Goal: Task Accomplishment & Management: Use online tool/utility

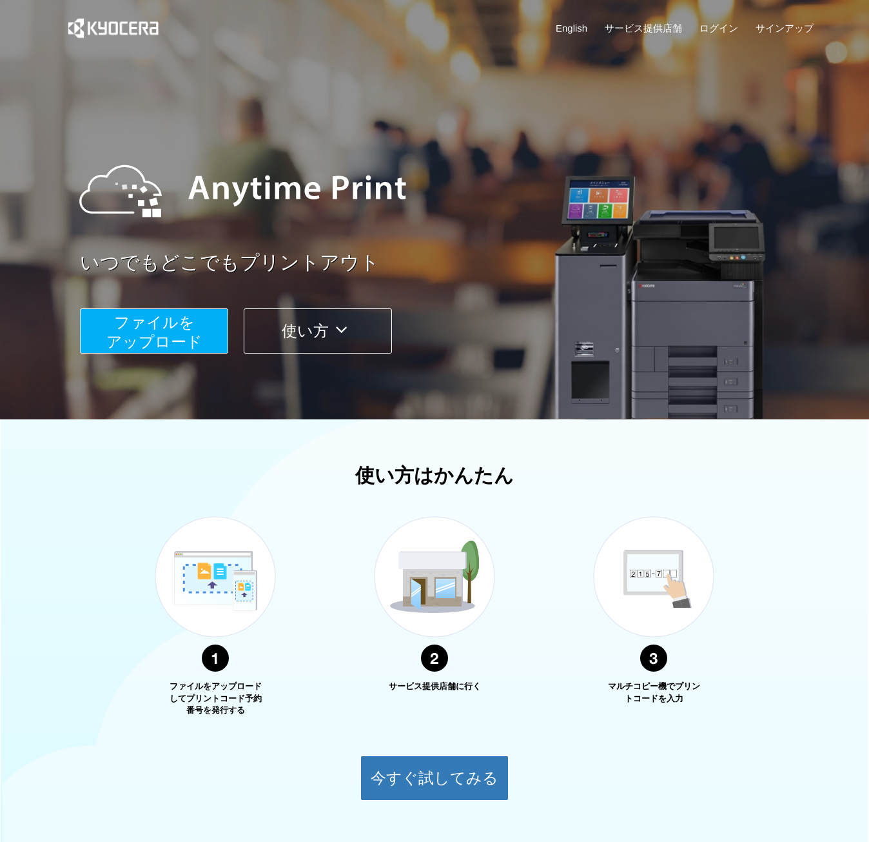
click at [227, 344] on button "ファイルを ​​アップロード" at bounding box center [154, 330] width 148 height 45
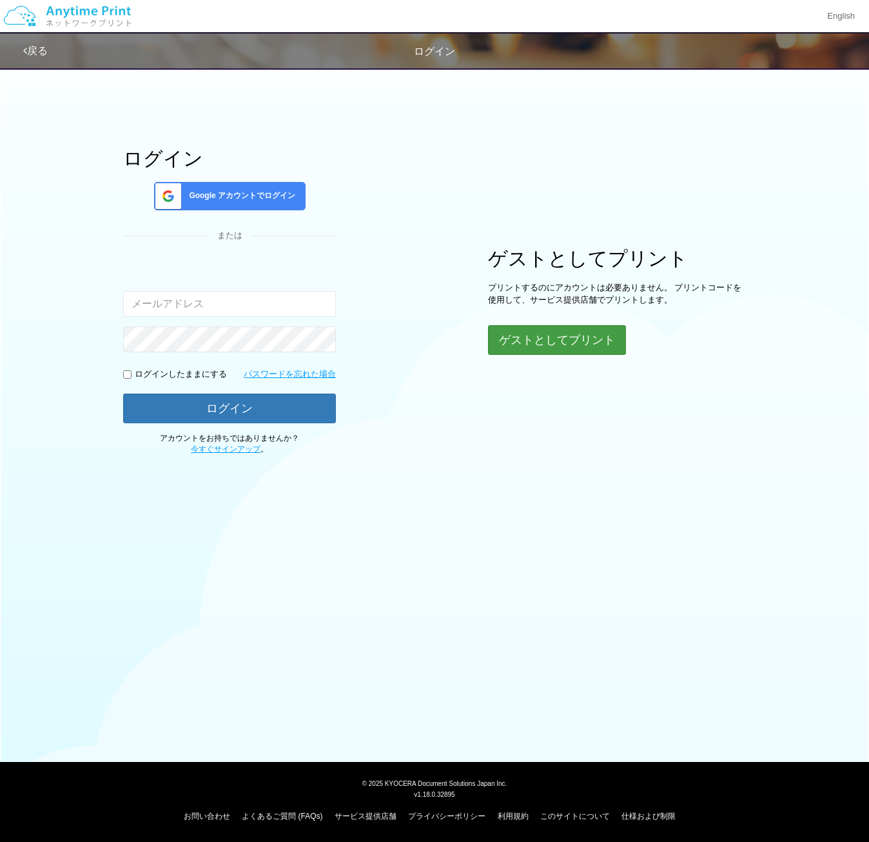
click at [525, 339] on button "ゲストとしてプリント" at bounding box center [557, 340] width 138 height 30
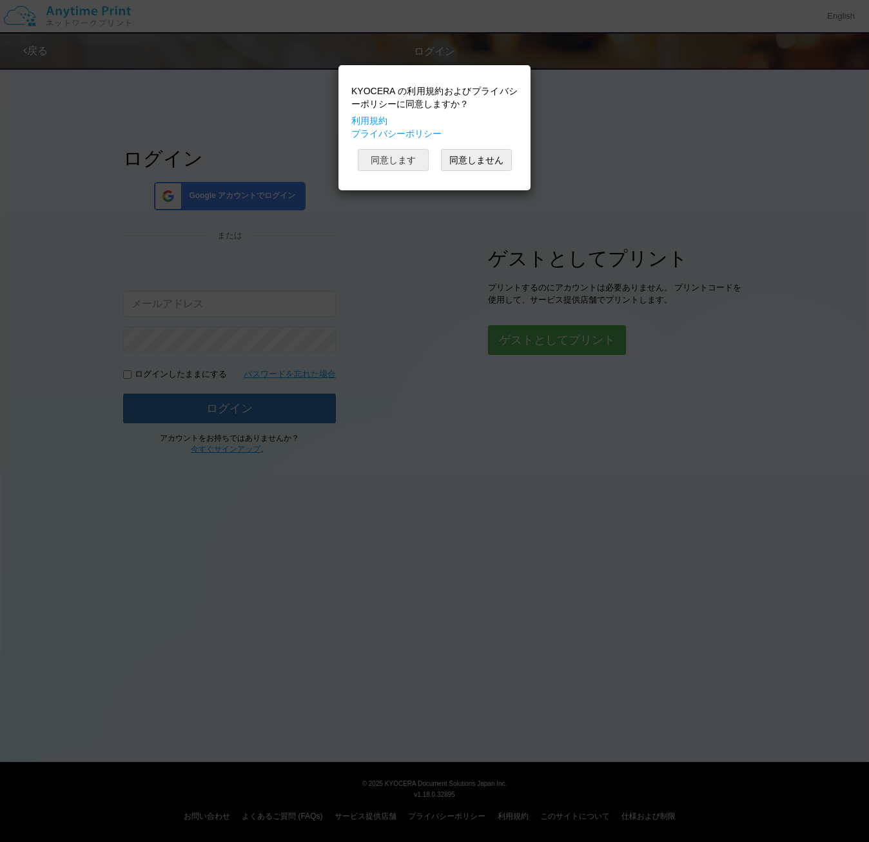
click at [394, 161] on button "同意します" at bounding box center [393, 160] width 71 height 22
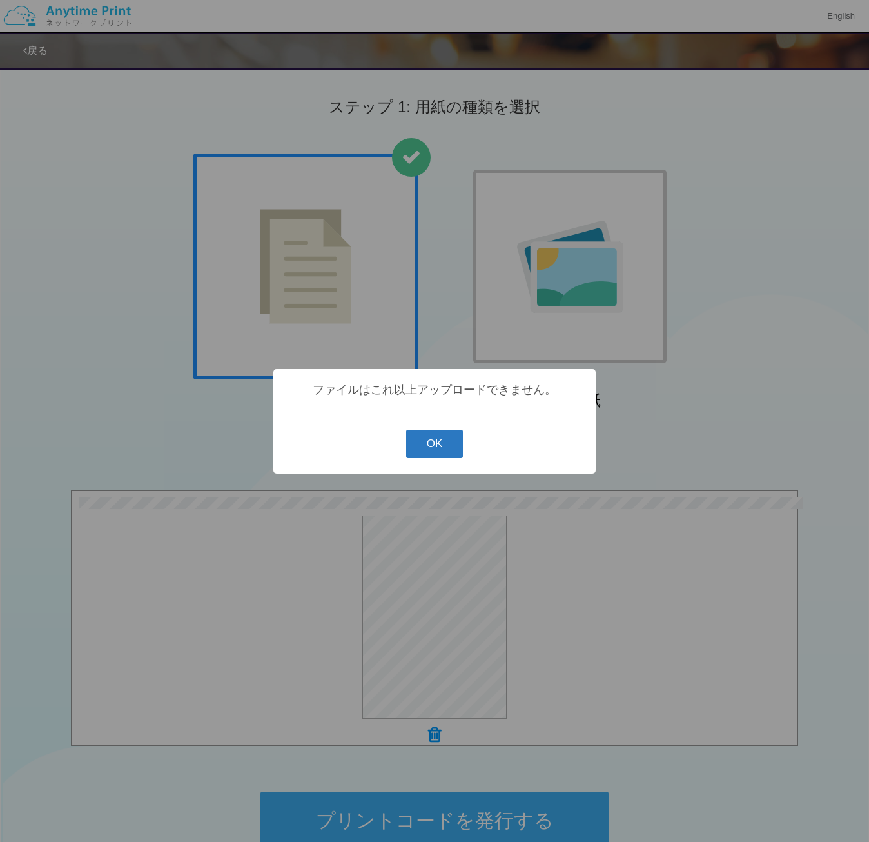
click at [449, 451] on button "OK" at bounding box center [434, 444] width 57 height 28
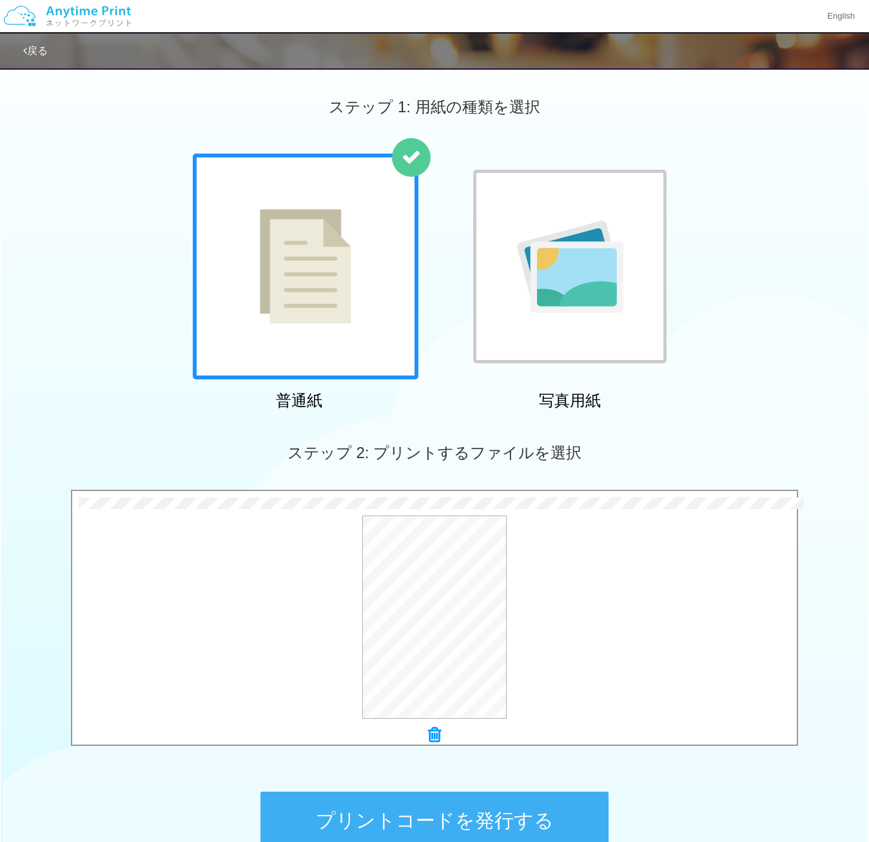
click at [432, 731] on icon at bounding box center [434, 734] width 13 height 17
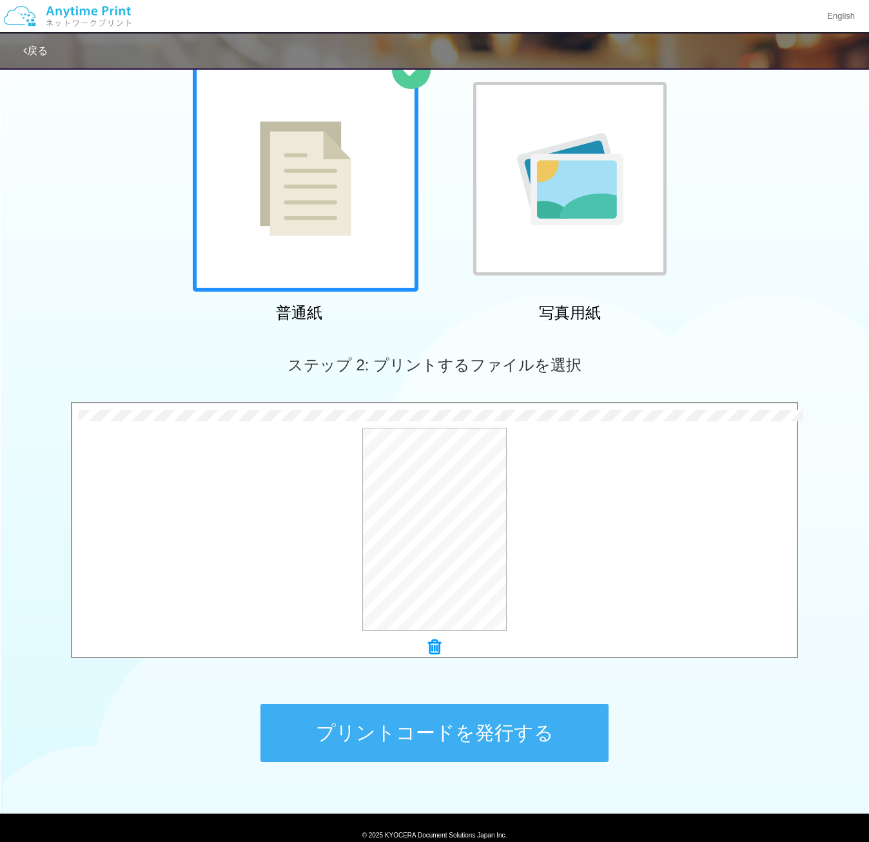
scroll to position [89, 0]
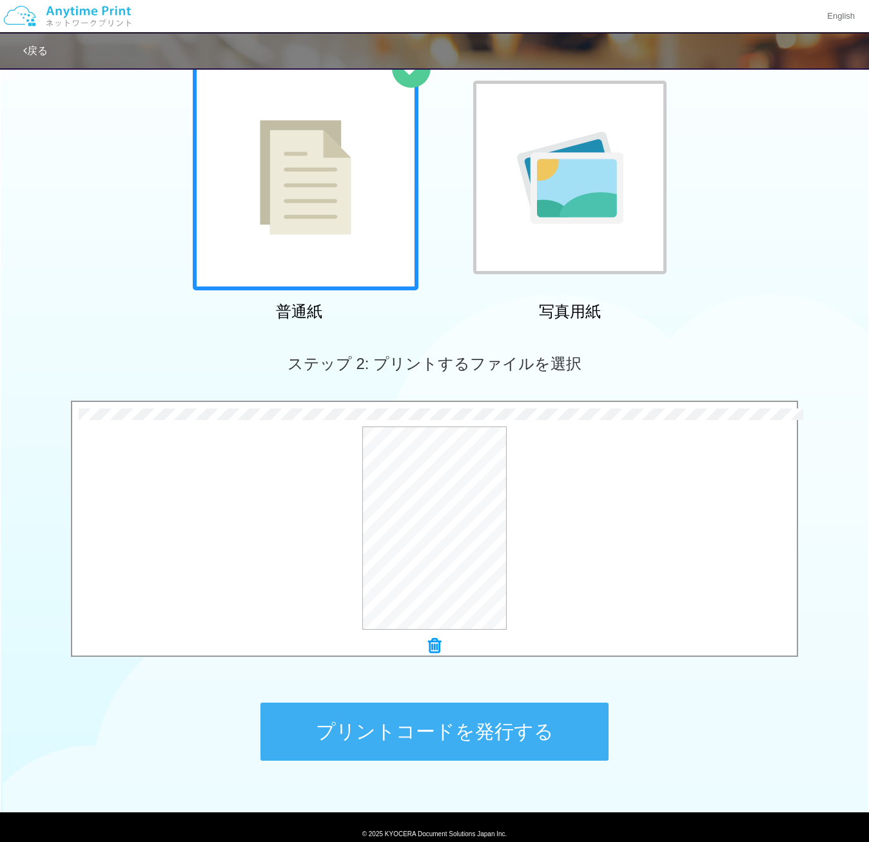
click at [470, 720] on button "プリントコードを発行する" at bounding box center [435, 731] width 348 height 58
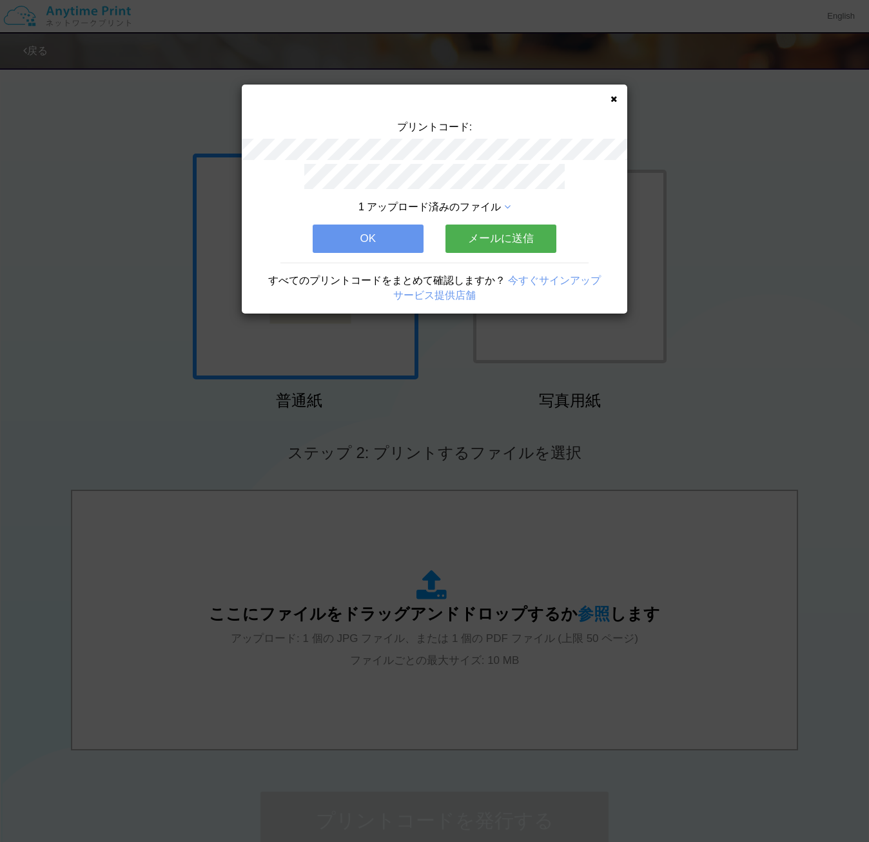
click at [613, 98] on icon at bounding box center [614, 99] width 6 height 8
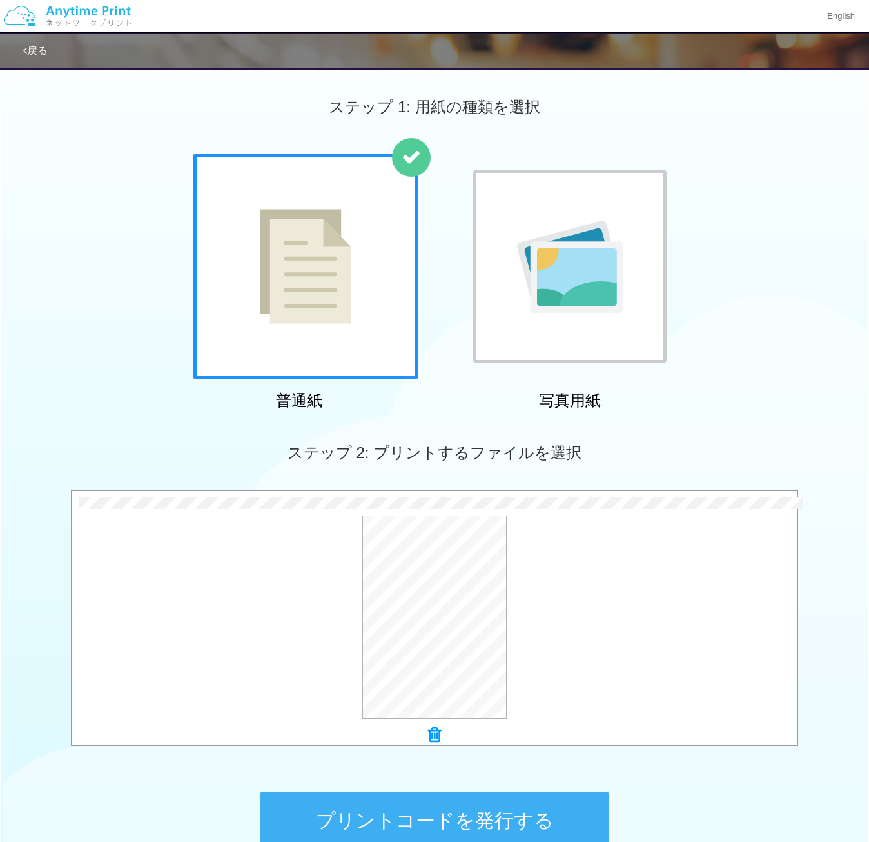
click at [488, 823] on button "プリントコードを発行する" at bounding box center [435, 820] width 348 height 58
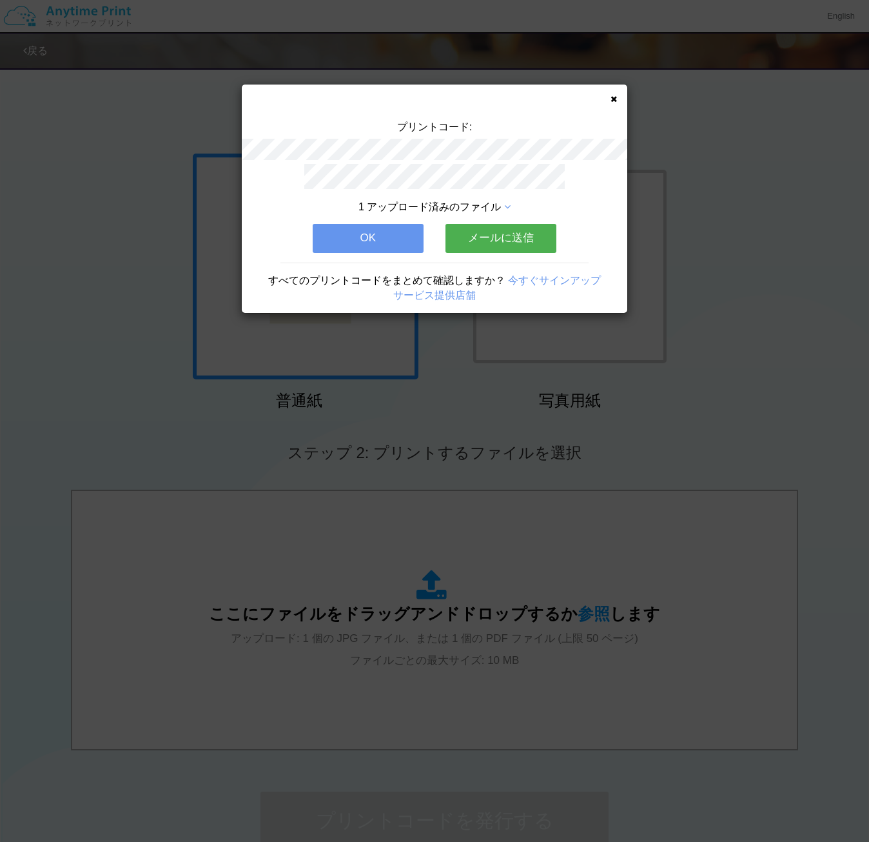
click at [617, 99] on icon at bounding box center [614, 99] width 6 height 8
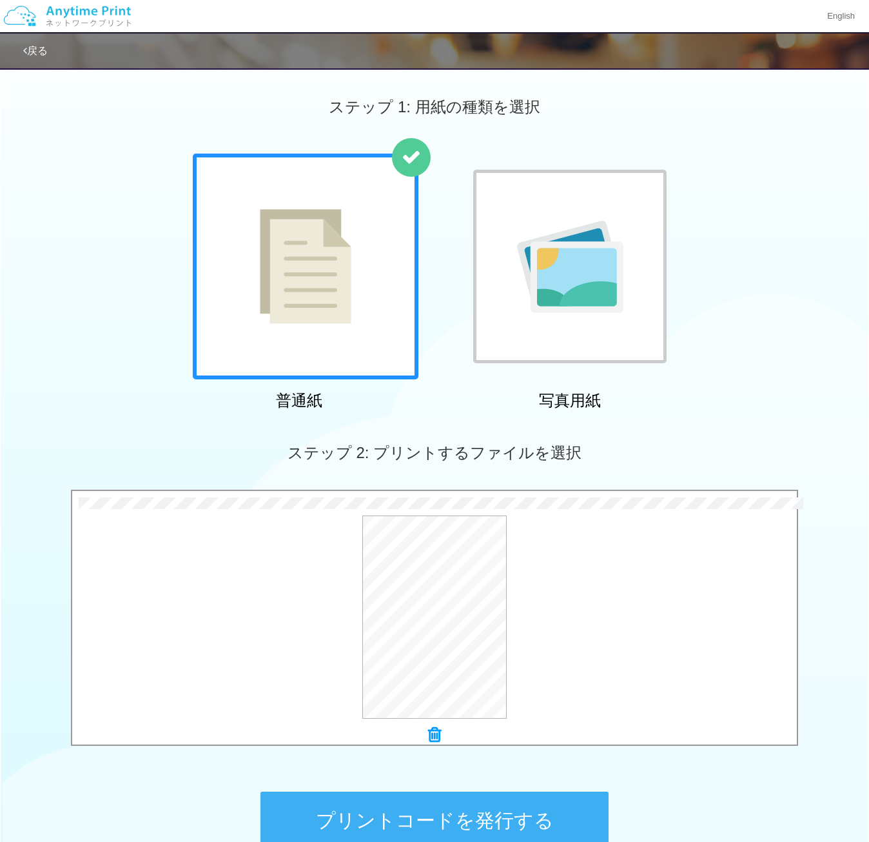
click at [461, 824] on button "プリントコードを発行する" at bounding box center [435, 820] width 348 height 58
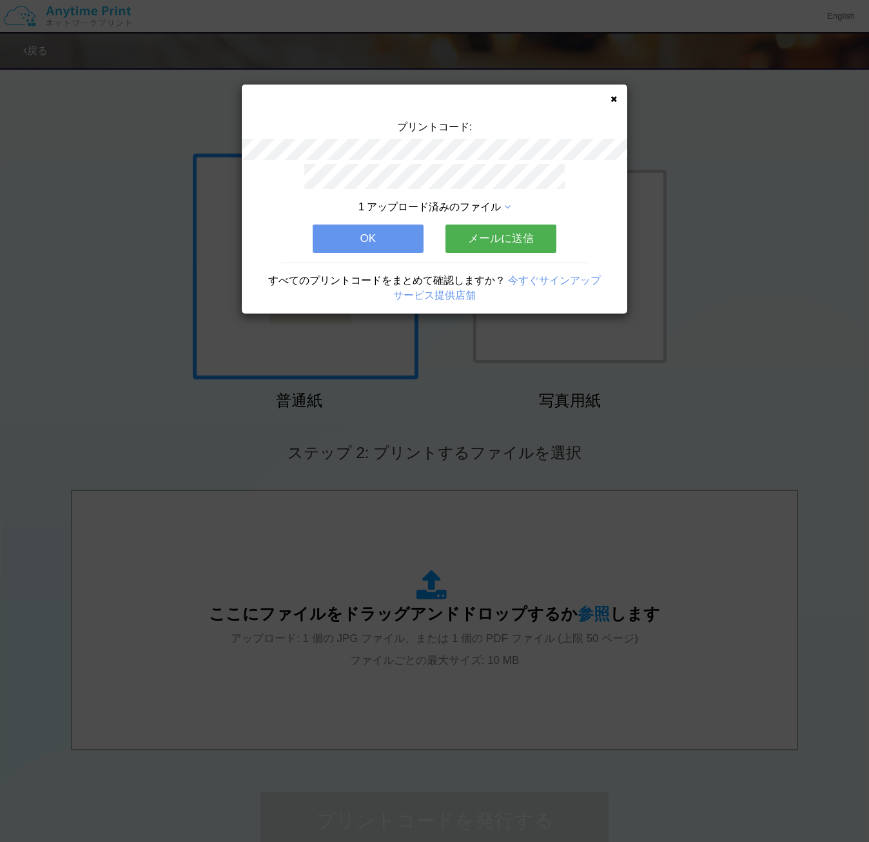
click at [615, 97] on icon at bounding box center [614, 99] width 6 height 8
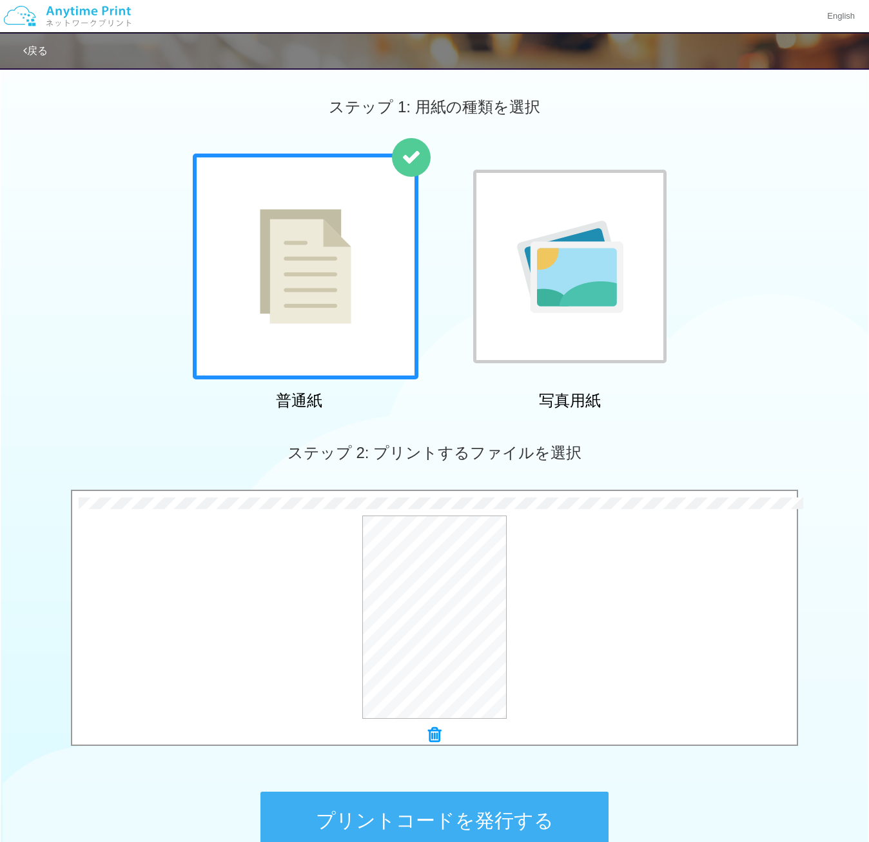
click at [491, 808] on button "プリントコードを発行する" at bounding box center [435, 820] width 348 height 58
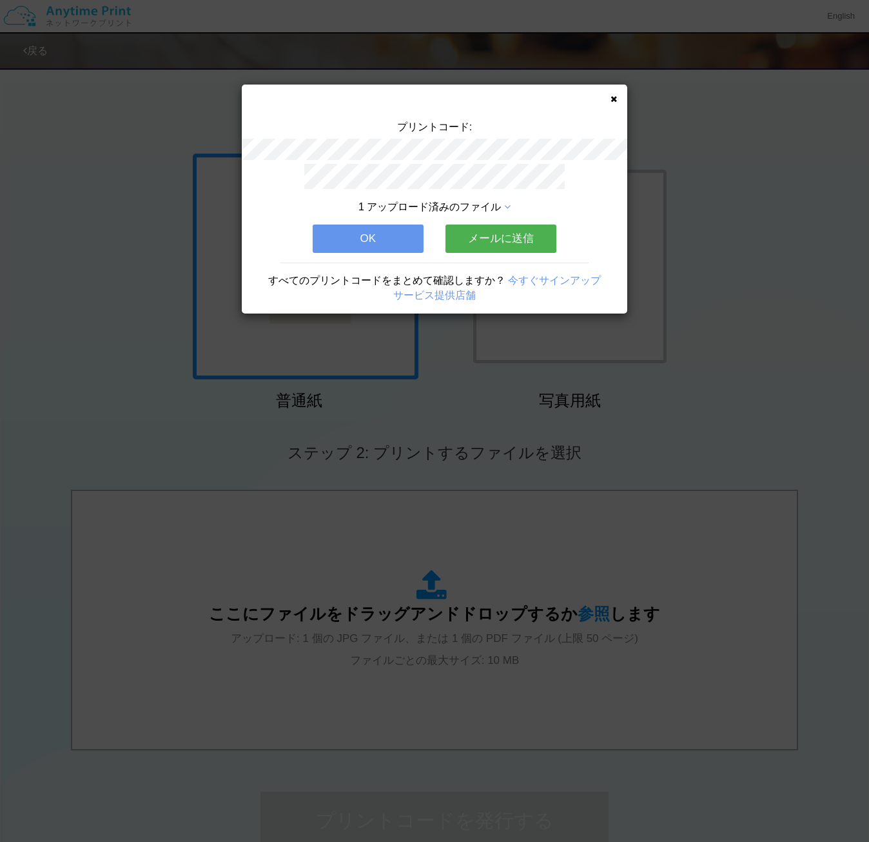
click at [613, 97] on icon at bounding box center [614, 99] width 6 height 8
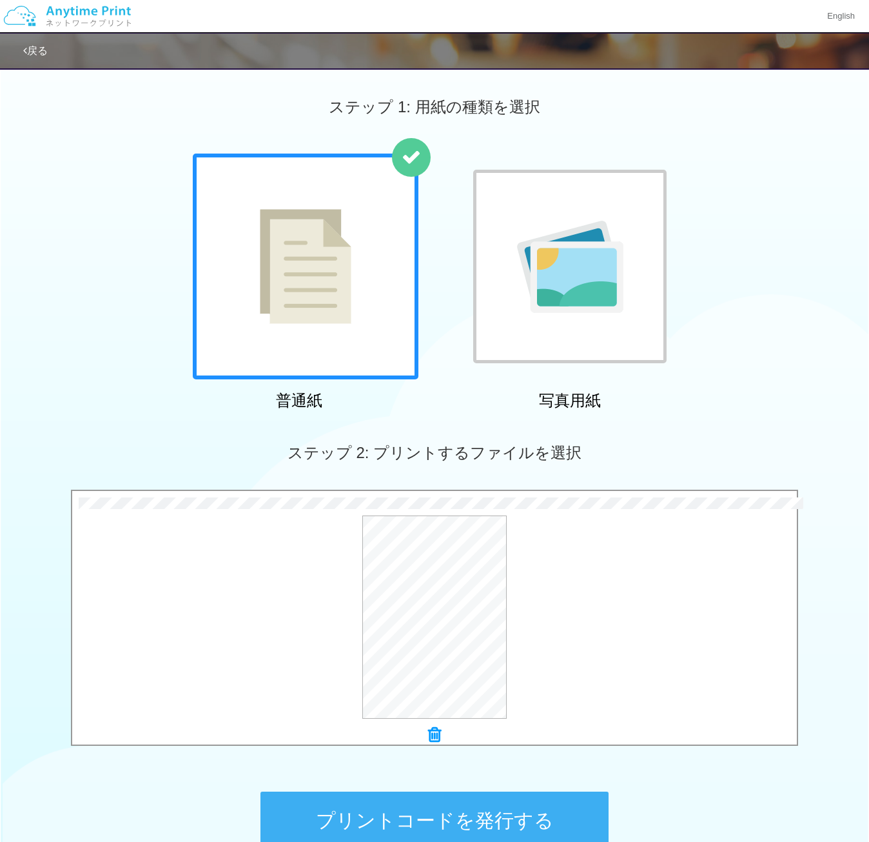
click at [594, 822] on button "プリントコードを発行する" at bounding box center [435, 820] width 348 height 58
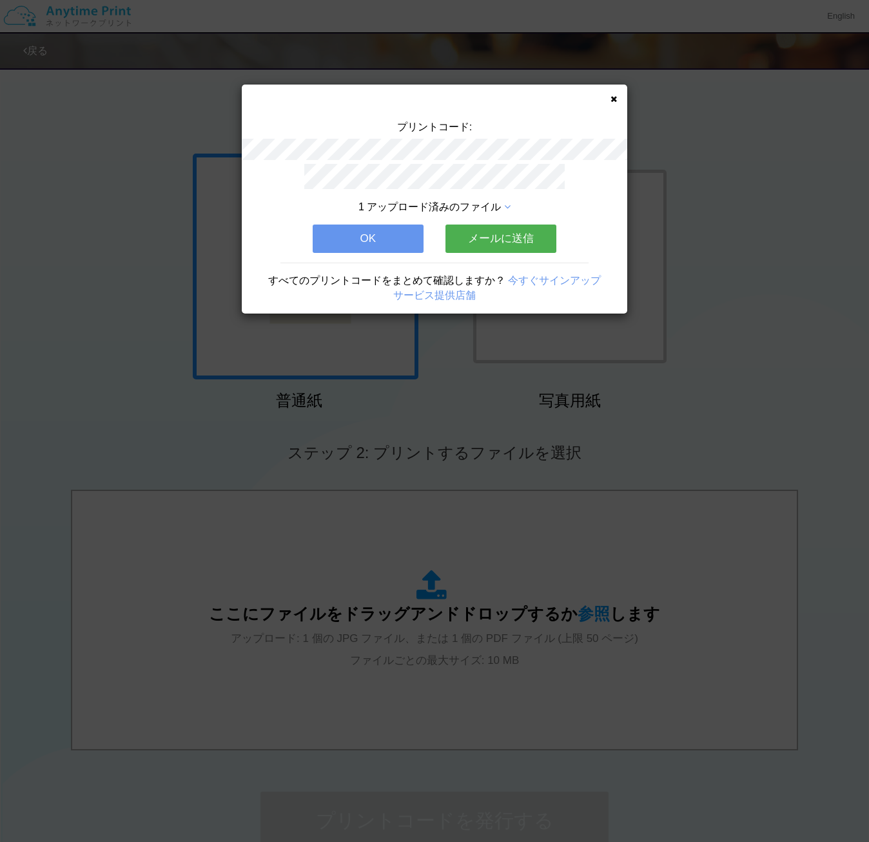
click at [616, 97] on icon at bounding box center [614, 99] width 6 height 8
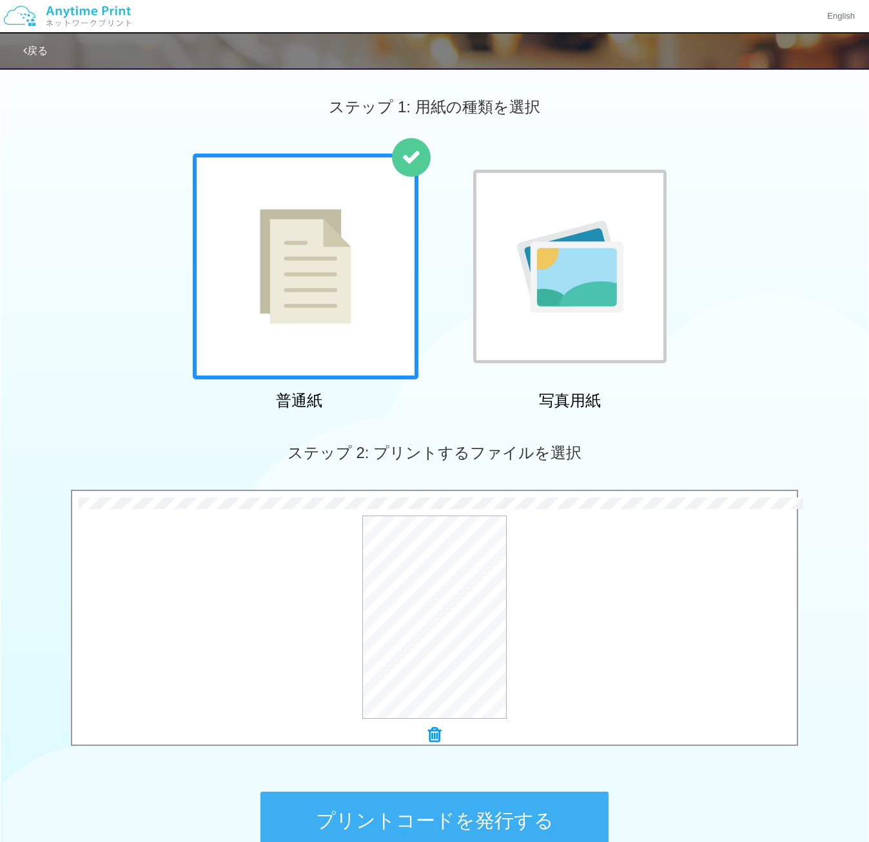
click at [532, 814] on button "プリントコードを発行する" at bounding box center [435, 820] width 348 height 58
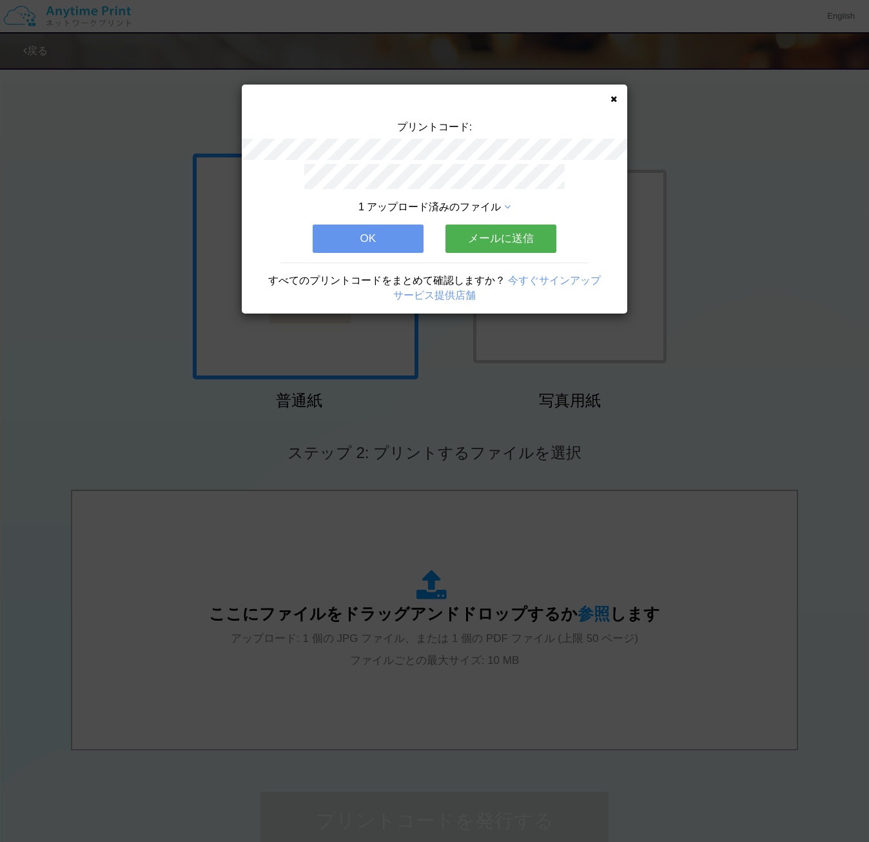
click at [615, 99] on icon at bounding box center [614, 99] width 6 height 8
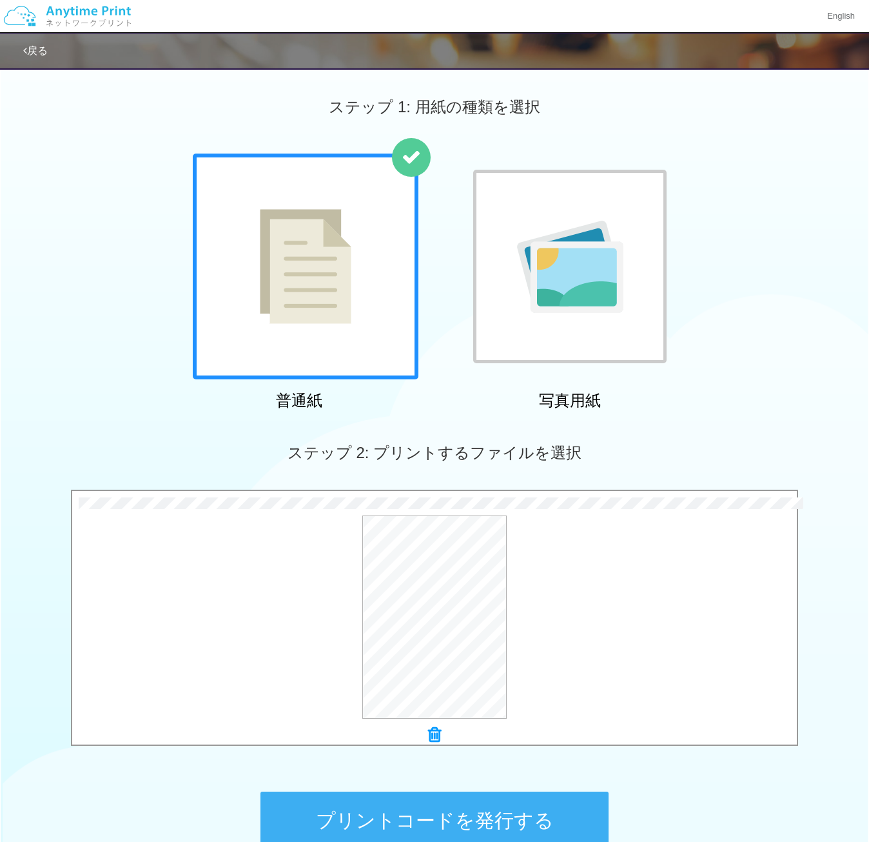
click at [450, 808] on button "プリントコードを発行する" at bounding box center [435, 820] width 348 height 58
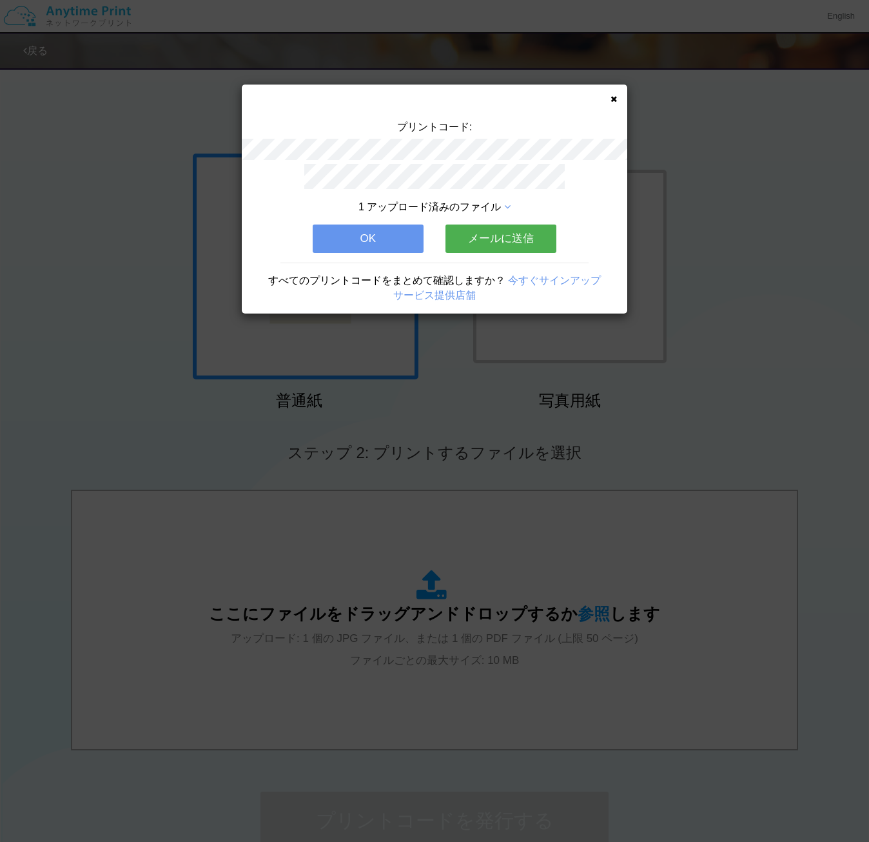
click at [614, 97] on icon at bounding box center [614, 99] width 6 height 8
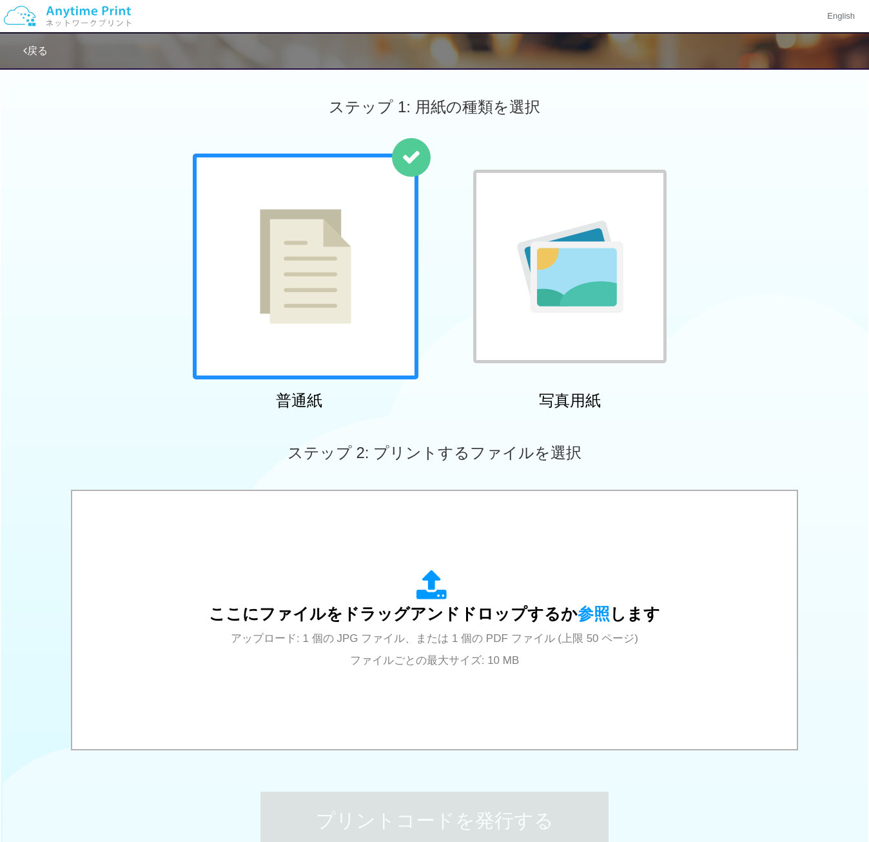
click at [744, 186] on div "普通紙 写真用紙" at bounding box center [434, 285] width 869 height 262
